Goal: Book appointment/travel/reservation

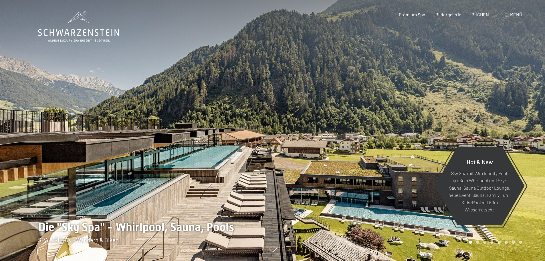
click at [513, 14] on span "Menü" at bounding box center [517, 14] width 12 height 5
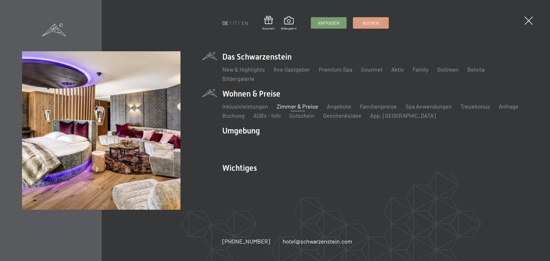
click at [283, 106] on link "Zimmer & Preise" at bounding box center [298, 106] width 42 height 7
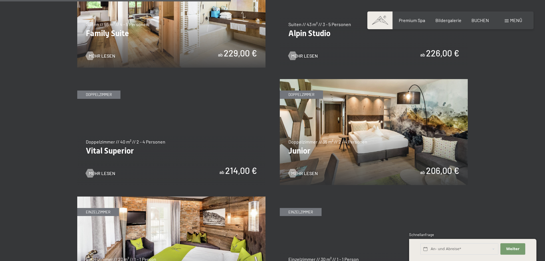
scroll to position [802, 0]
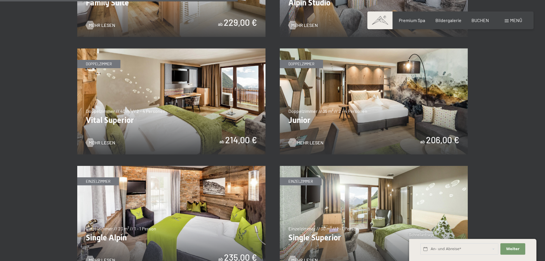
click at [310, 142] on span "Mehr Lesen" at bounding box center [310, 142] width 27 height 6
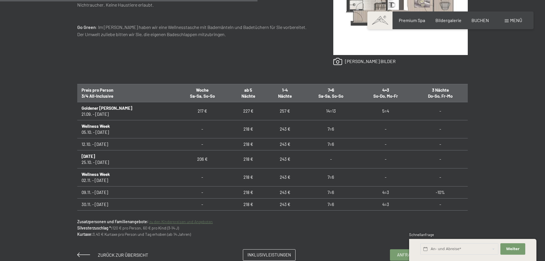
scroll to position [315, 0]
